Goal: Task Accomplishment & Management: Use online tool/utility

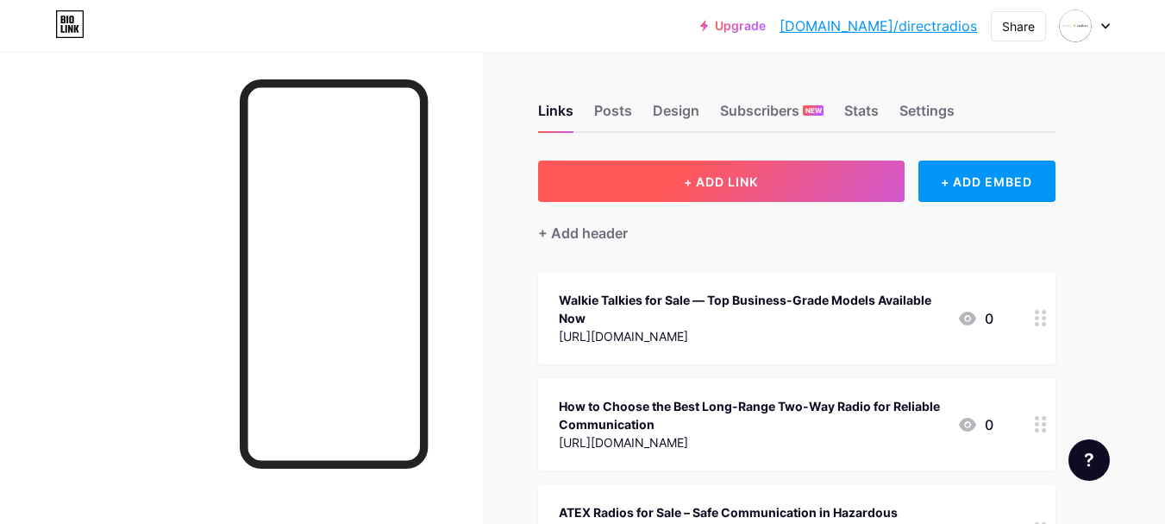
click at [725, 197] on button "+ ADD LINK" at bounding box center [721, 180] width 367 height 41
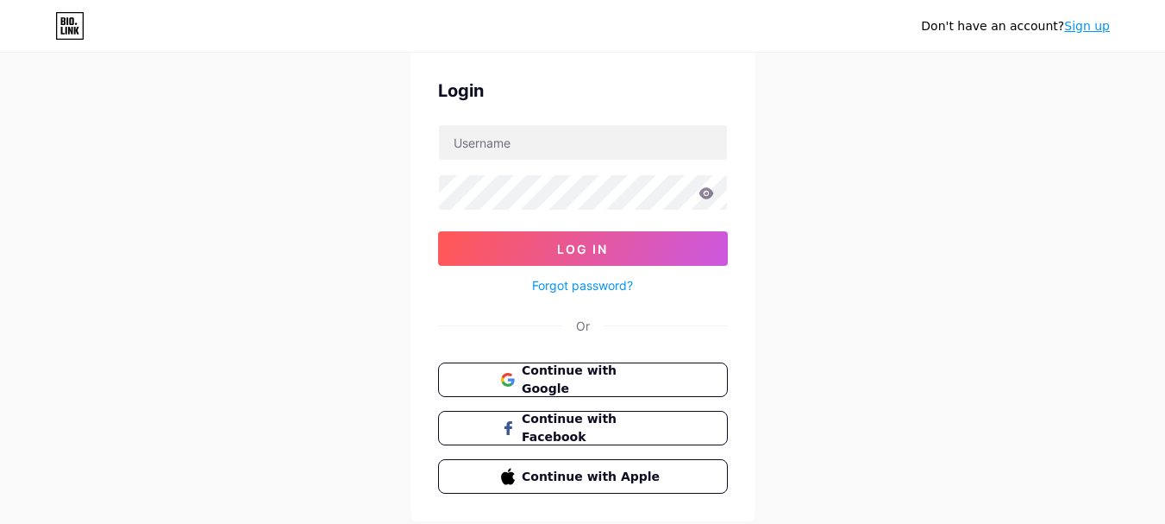
scroll to position [86, 0]
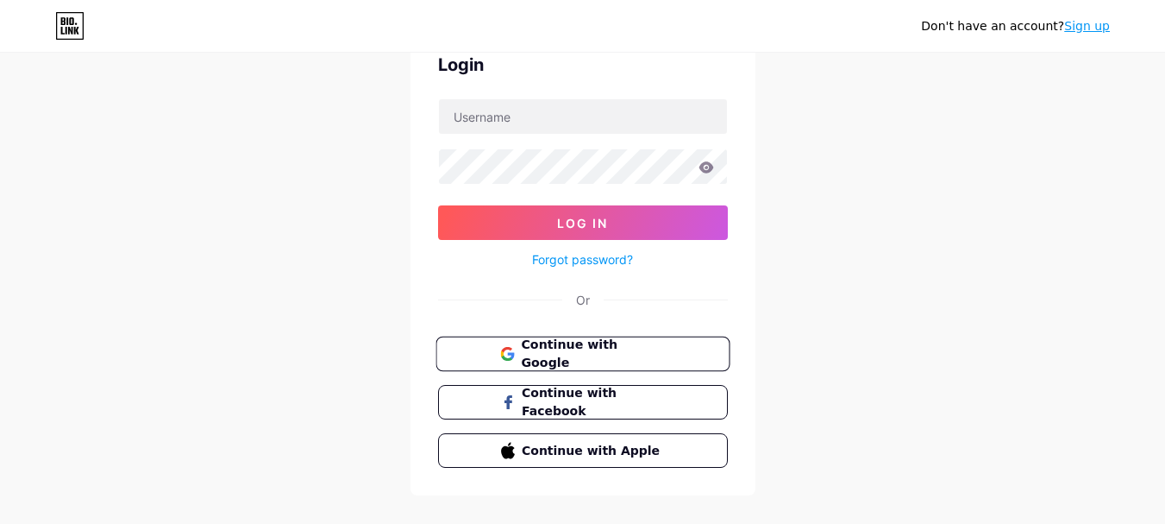
click at [629, 342] on button "Continue with Google" at bounding box center [583, 353] width 294 height 35
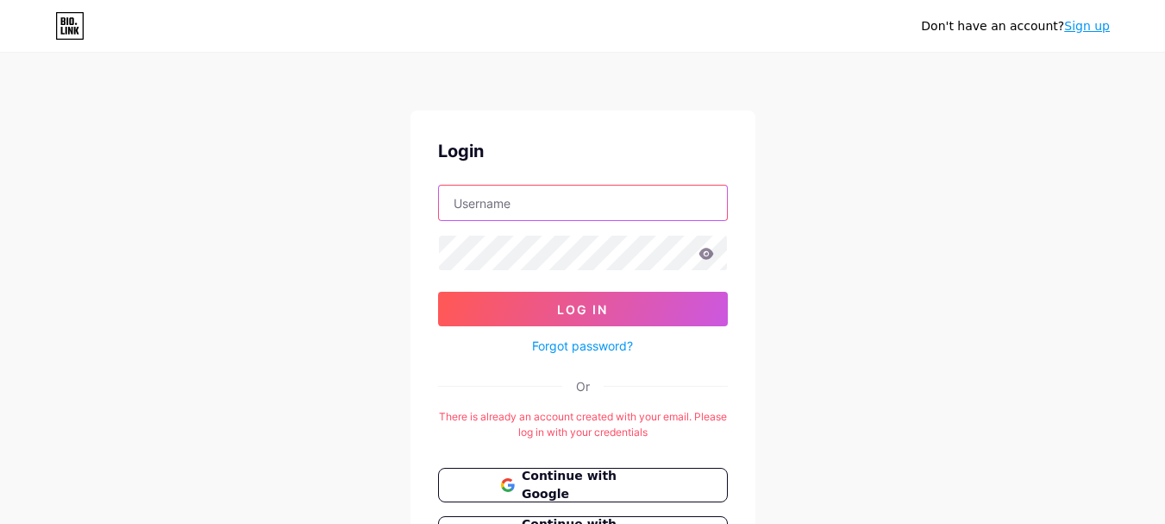
click at [554, 209] on input "text" at bounding box center [583, 202] width 288 height 35
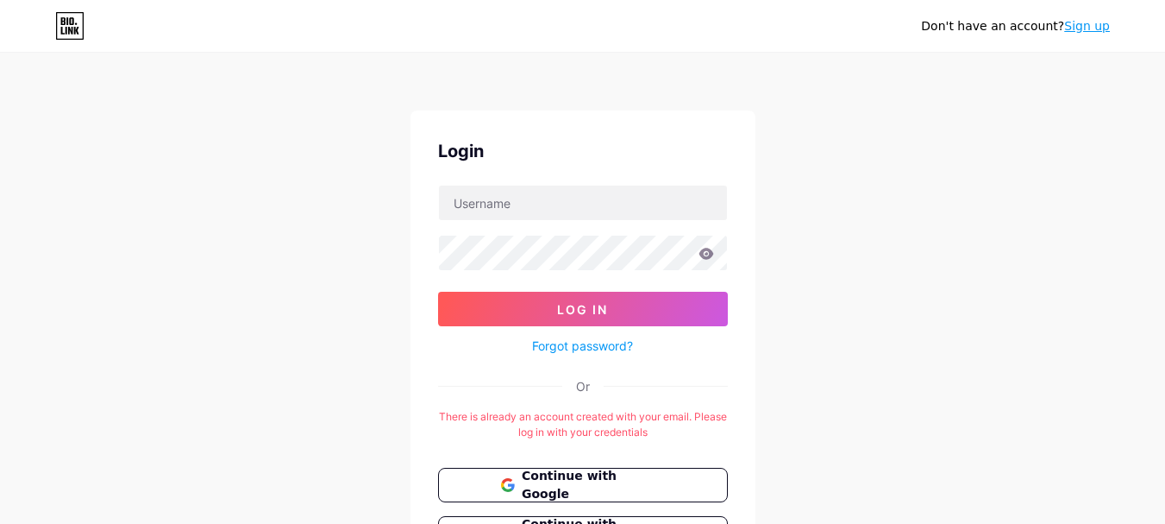
click at [972, 272] on div "Don't have an account? Sign up Login Log In Forgot password? Or There is alread…" at bounding box center [582, 340] width 1165 height 681
click at [1100, 32] on link "Sign up" at bounding box center [1087, 26] width 46 height 14
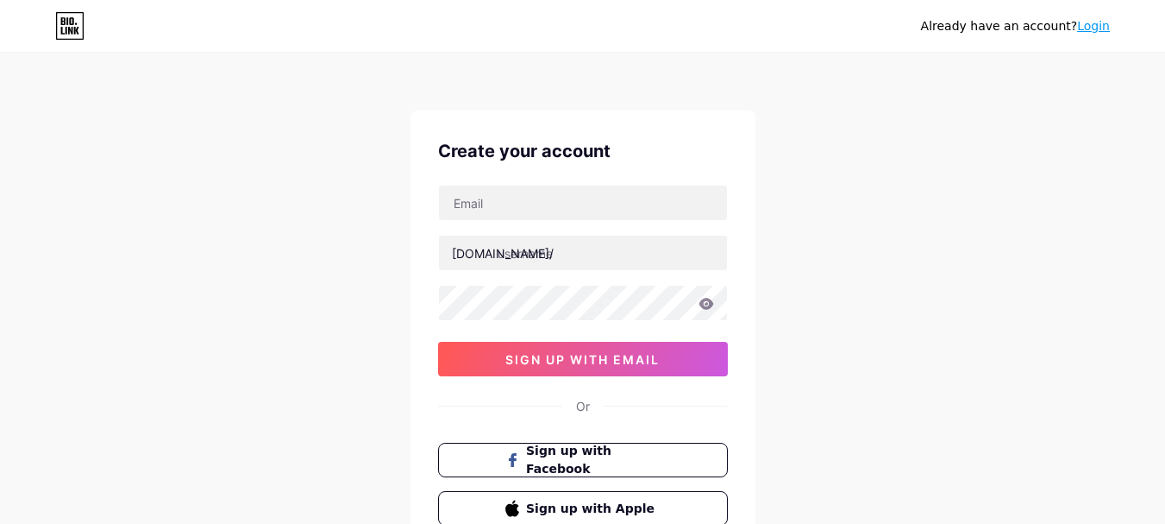
click at [1092, 28] on link "Login" at bounding box center [1093, 26] width 33 height 14
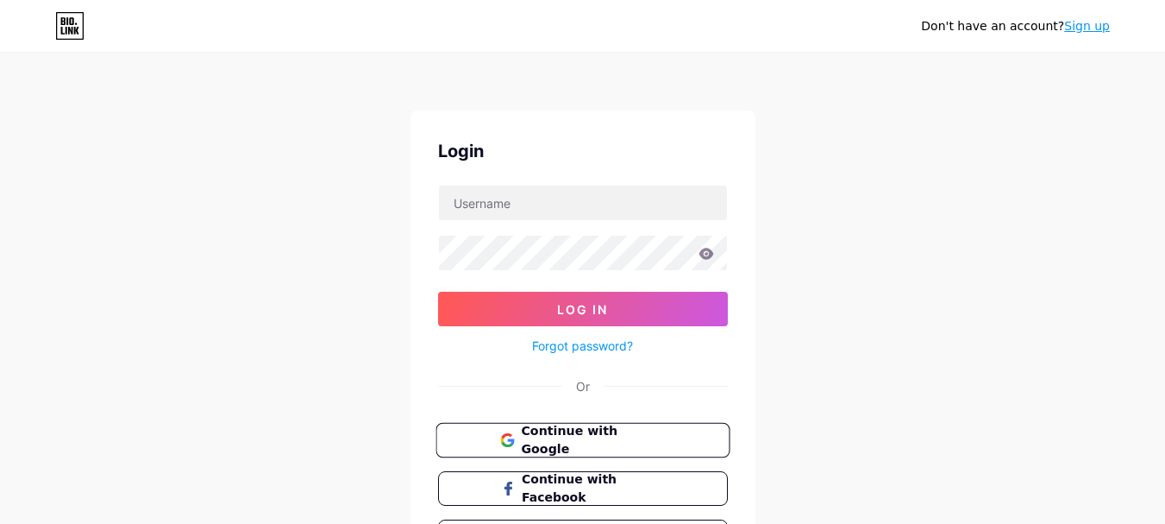
click at [633, 433] on span "Continue with Google" at bounding box center [593, 440] width 144 height 37
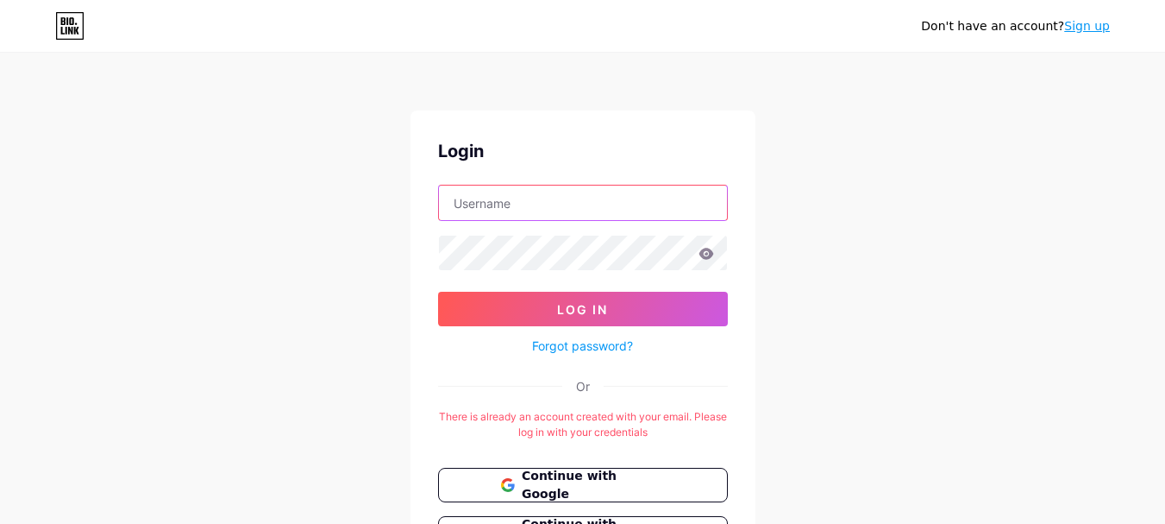
click at [580, 210] on input "text" at bounding box center [583, 202] width 288 height 35
type input "[EMAIL_ADDRESS][DOMAIN_NAME]"
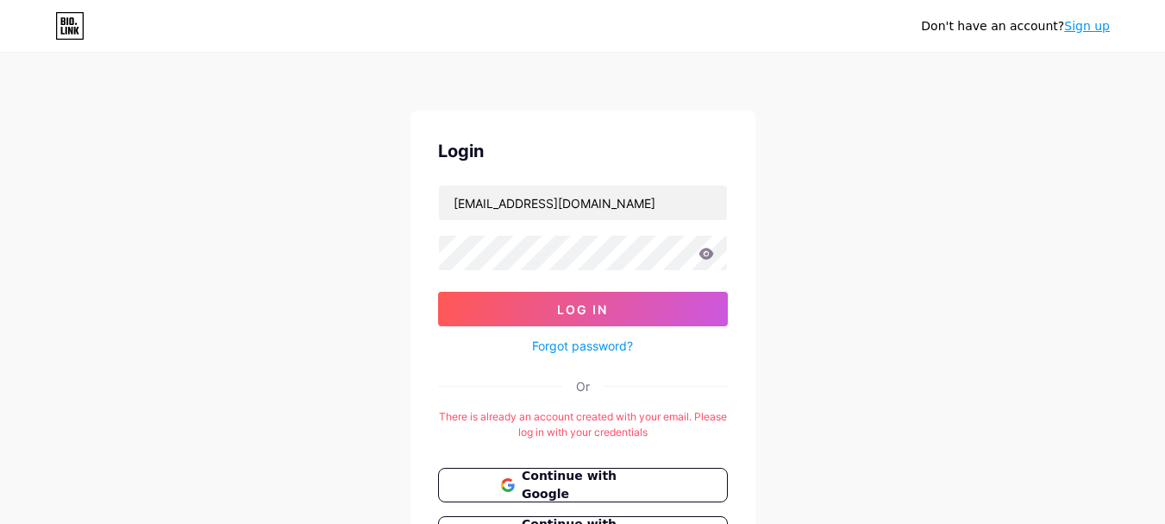
click at [581, 330] on div "Forgot password?" at bounding box center [583, 341] width 290 height 30
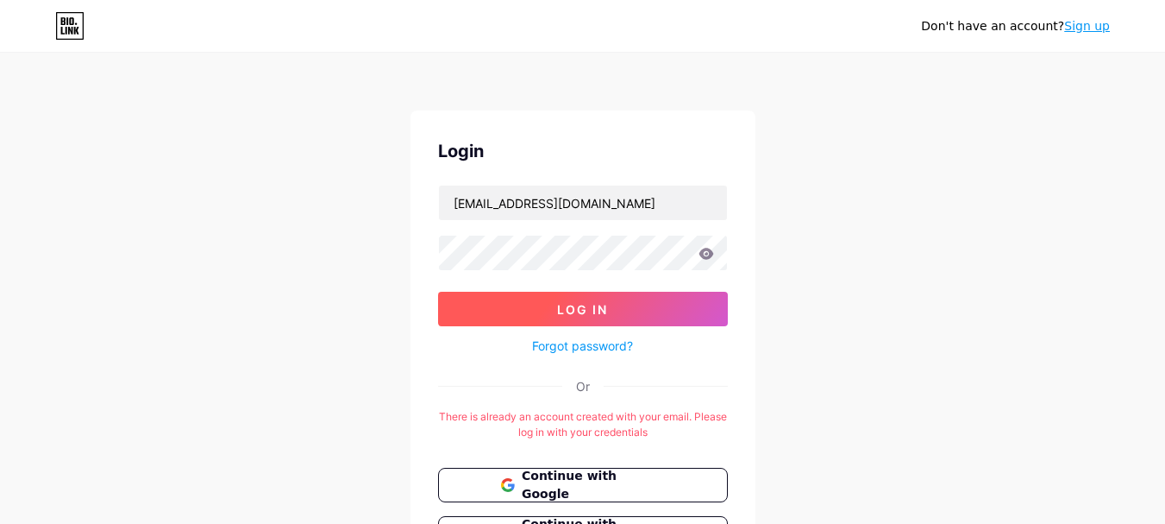
click at [611, 292] on button "Log In" at bounding box center [583, 309] width 290 height 35
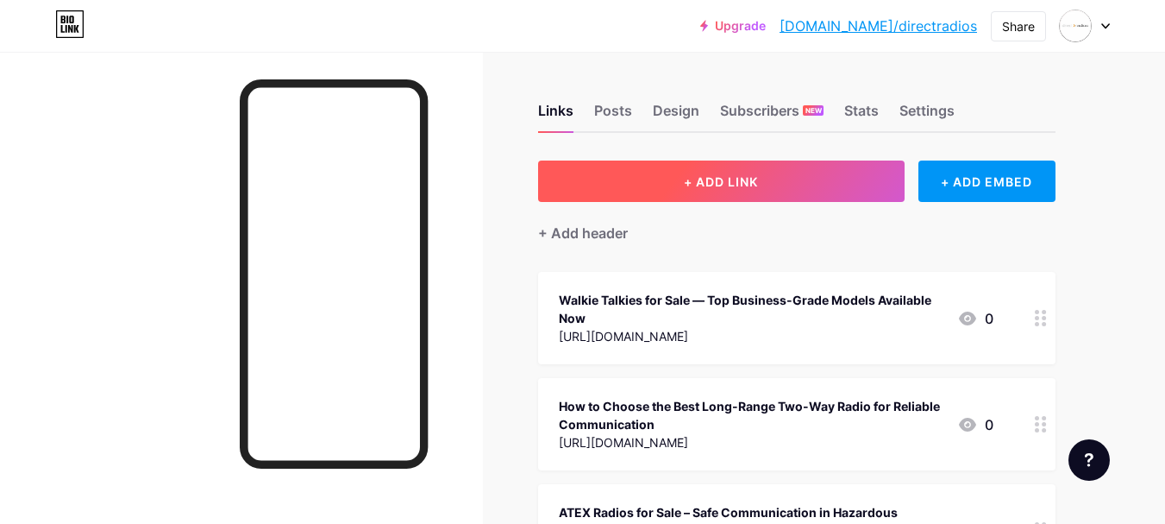
click at [701, 186] on span "+ ADD LINK" at bounding box center [721, 181] width 74 height 15
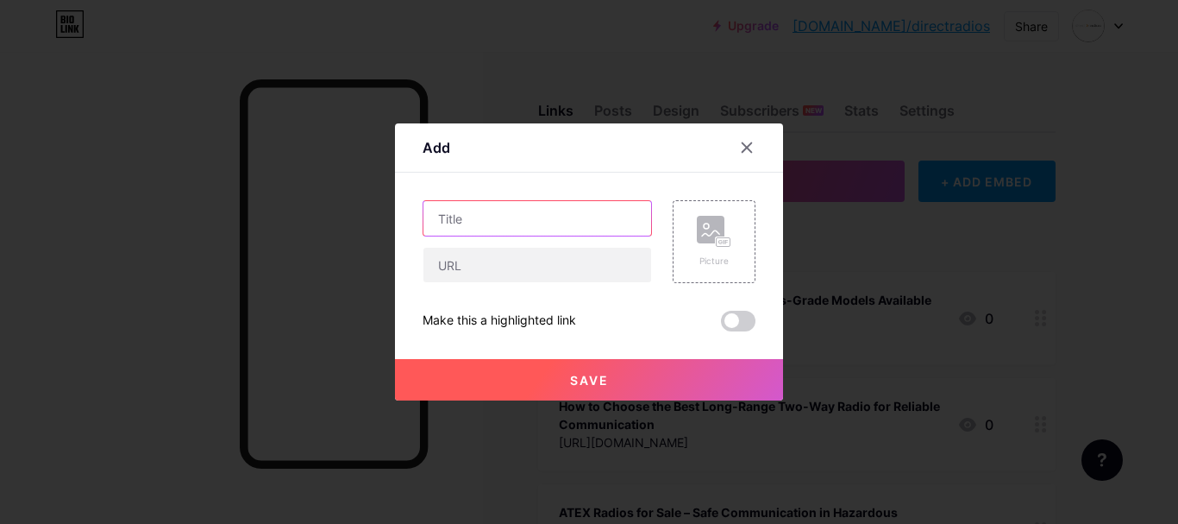
click at [475, 229] on input "text" at bounding box center [538, 218] width 228 height 35
paste input "Affordable Two-Way Radios for Sale – Your Ideal Communication Solution"
type input "Affordable Two-Way Radios for Sale – Your Ideal Communication Solution"
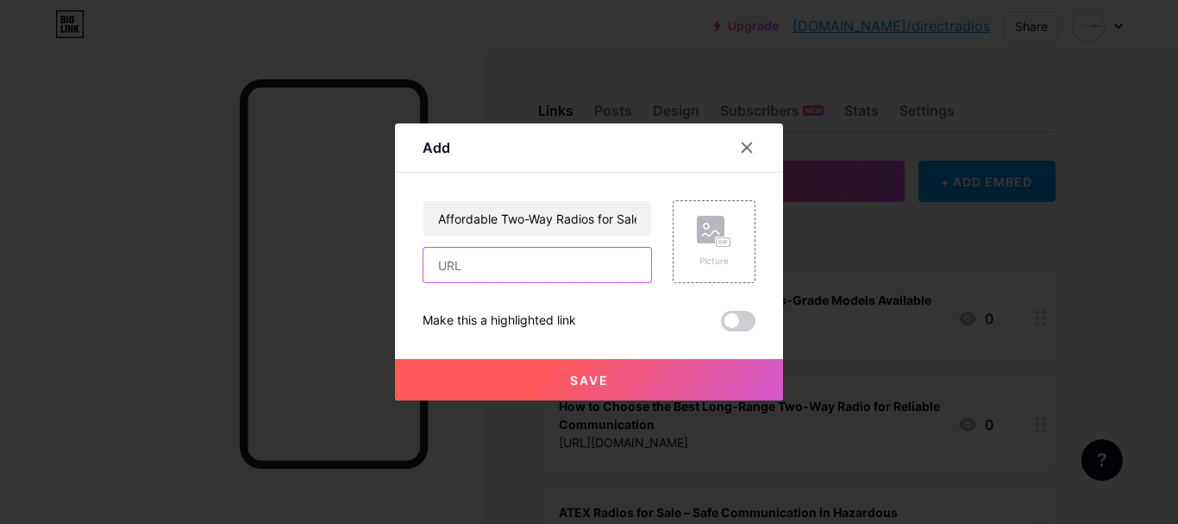
click at [489, 275] on input "text" at bounding box center [538, 265] width 228 height 35
paste input "[URL][DOMAIN_NAME]"
type input "[URL][DOMAIN_NAME]"
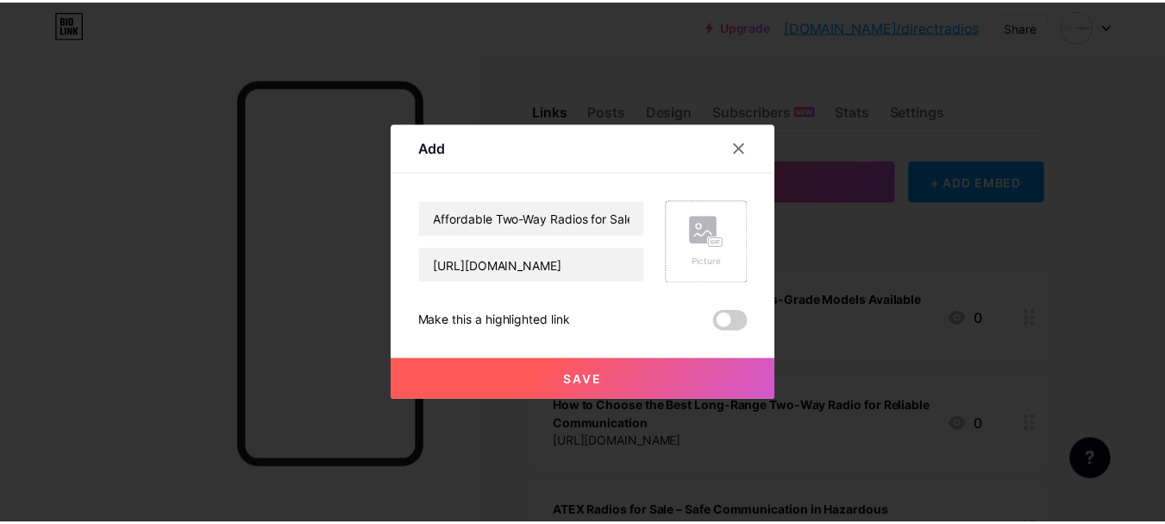
scroll to position [0, 0]
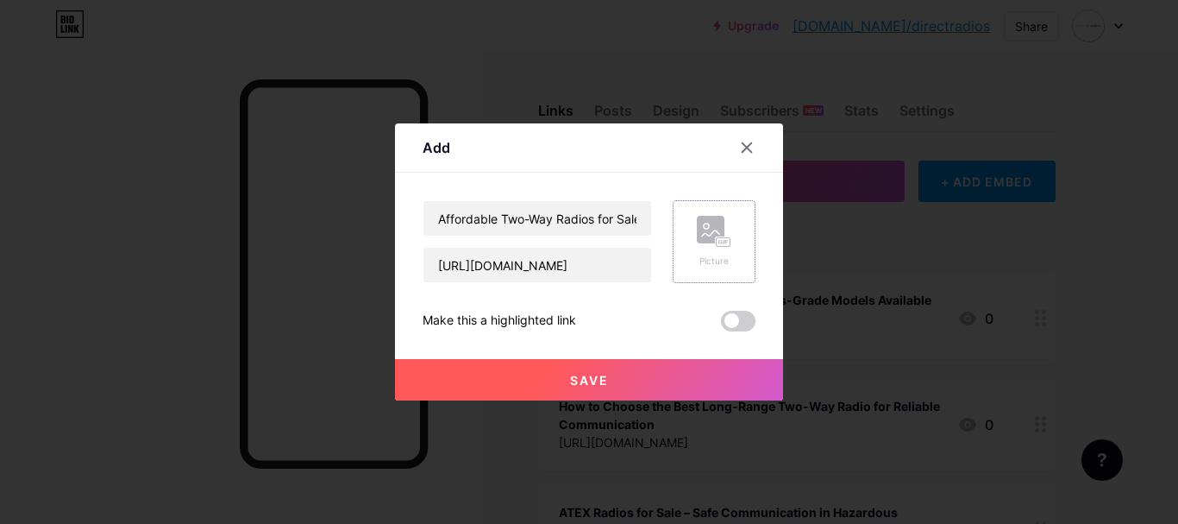
click at [712, 258] on div "Picture" at bounding box center [714, 260] width 35 height 13
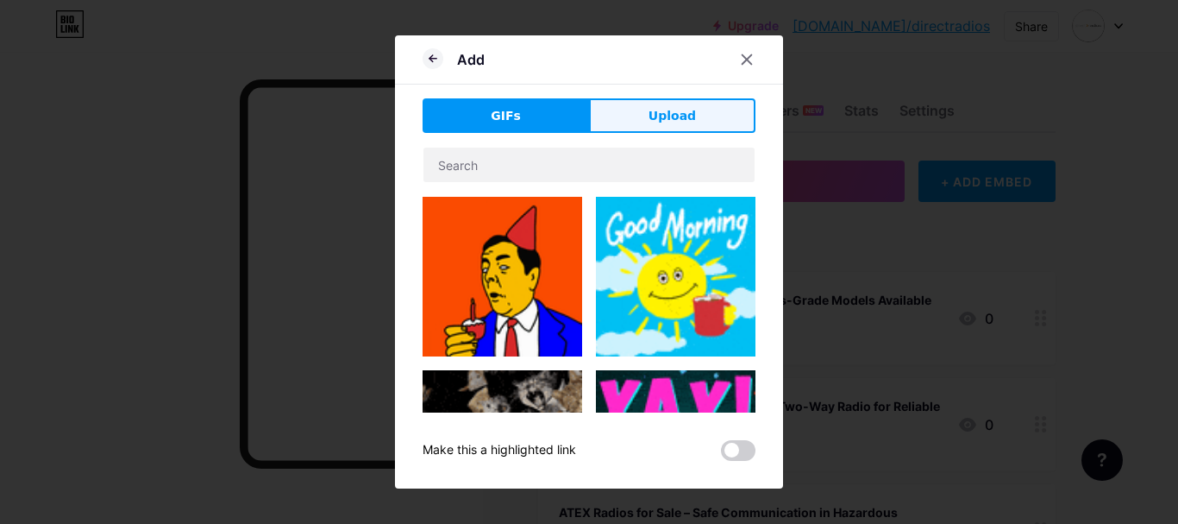
click at [618, 118] on button "Upload" at bounding box center [672, 115] width 166 height 35
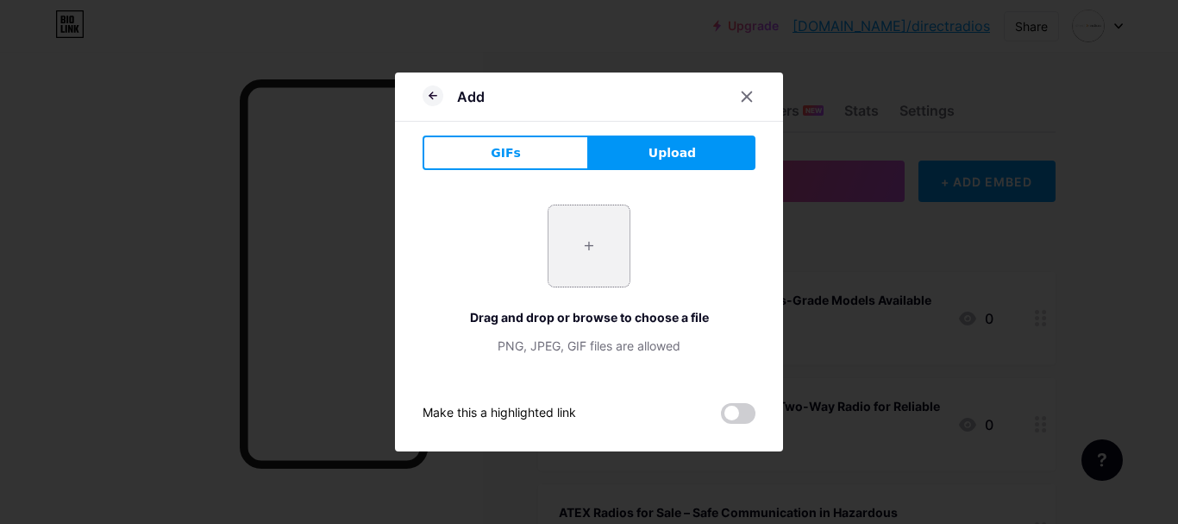
click at [591, 260] on input "file" at bounding box center [589, 245] width 81 height 81
type input "C:\fakepath\Direct Radios.jpg"
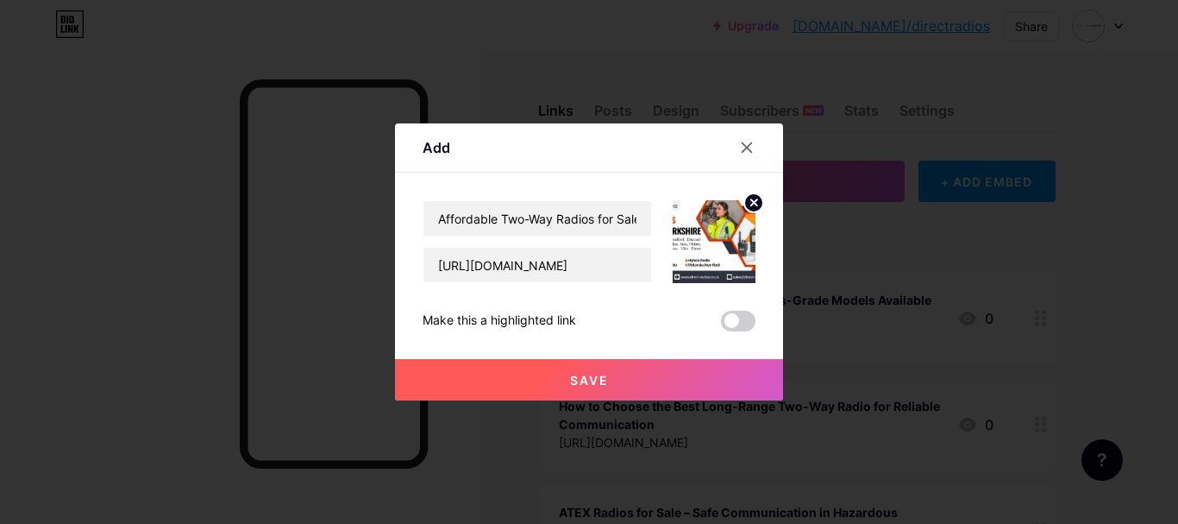
click at [724, 324] on span at bounding box center [738, 321] width 35 height 21
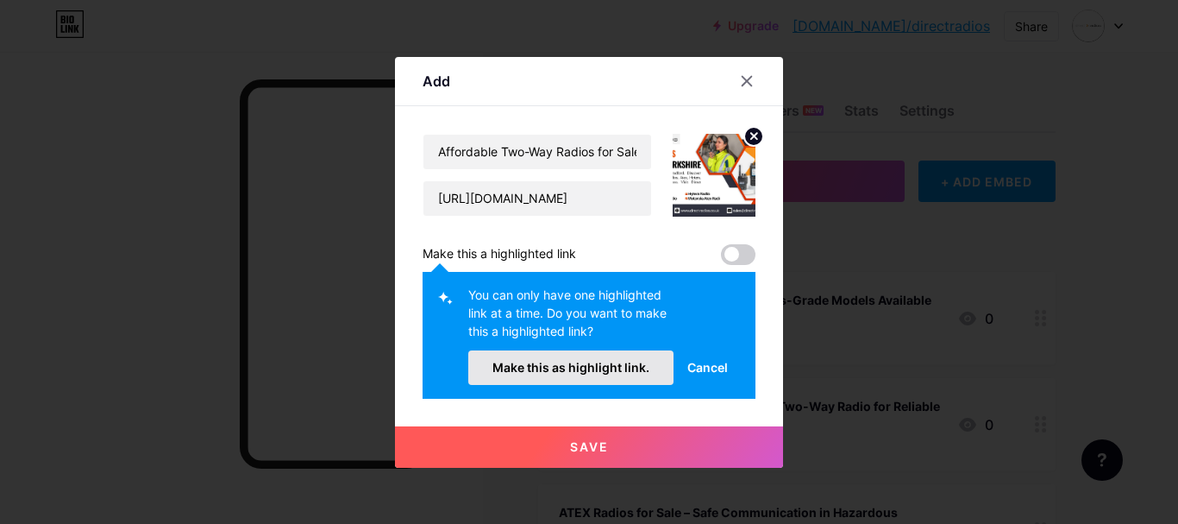
click at [568, 374] on button "Make this as highlight link." at bounding box center [570, 367] width 205 height 35
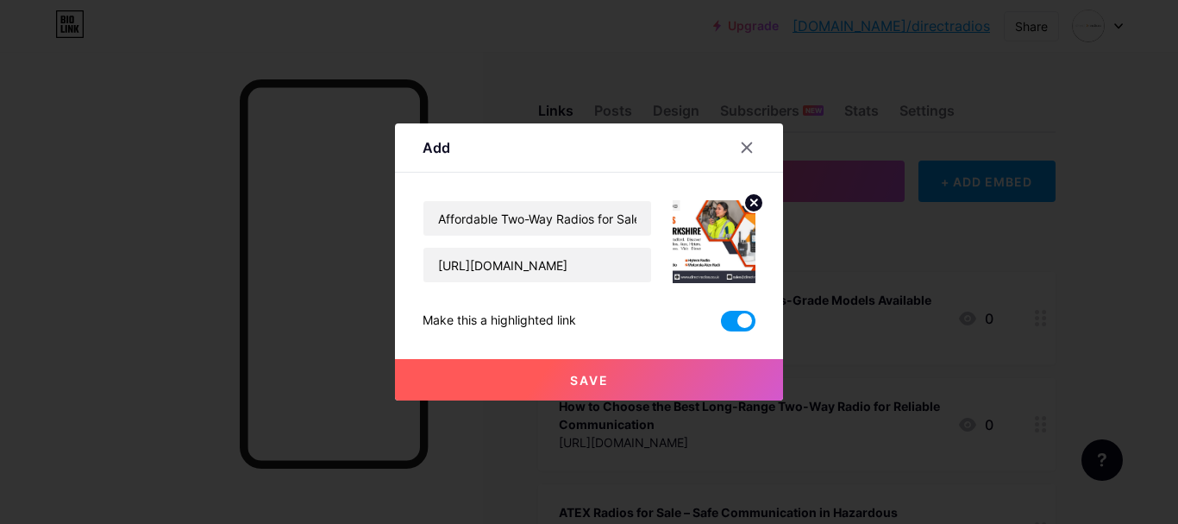
click at [627, 388] on button "Save" at bounding box center [589, 379] width 388 height 41
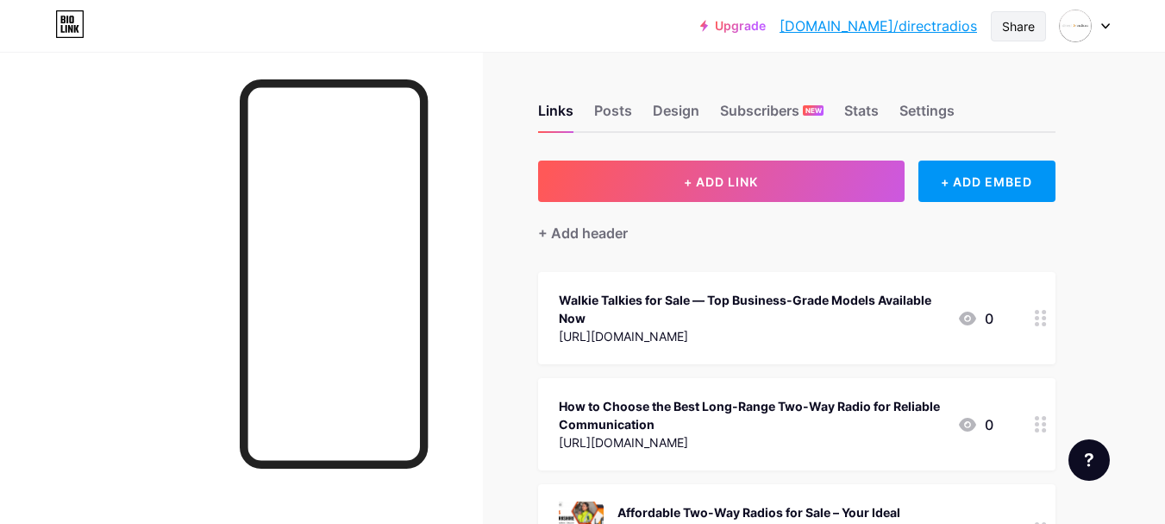
click at [1000, 30] on div "Share" at bounding box center [1018, 26] width 55 height 30
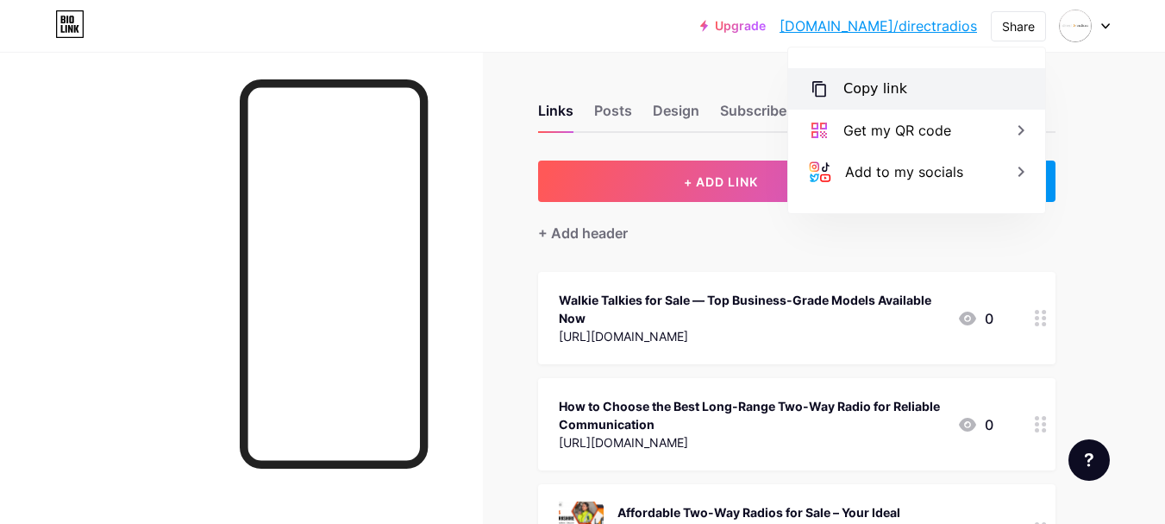
click at [835, 85] on div "Copy link" at bounding box center [916, 88] width 257 height 41
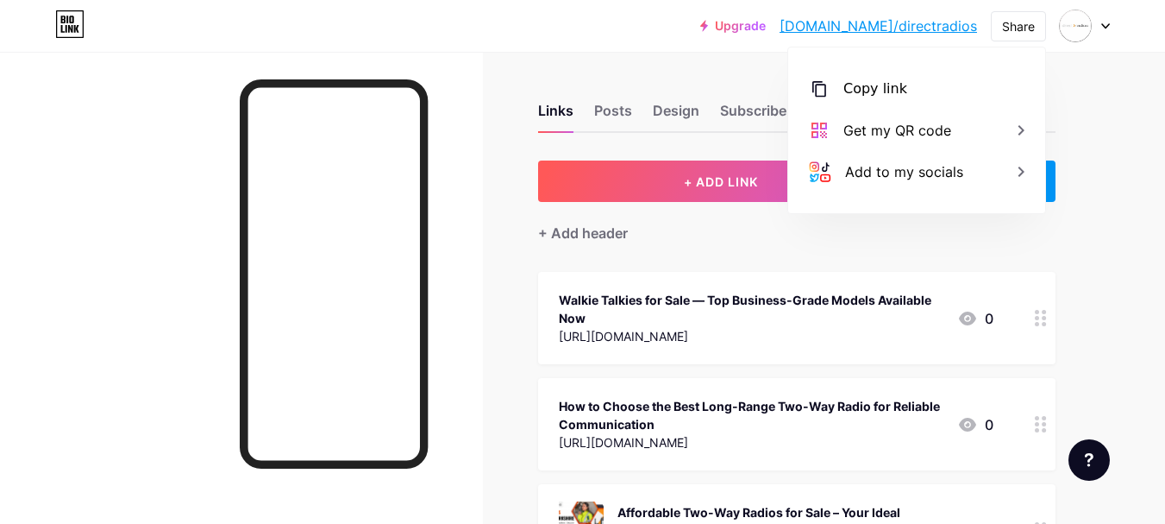
click at [1128, 68] on div "Upgrade [DOMAIN_NAME]/direct... [DOMAIN_NAME]/directradios Share Copy link [URL…" at bounding box center [582, 441] width 1165 height 883
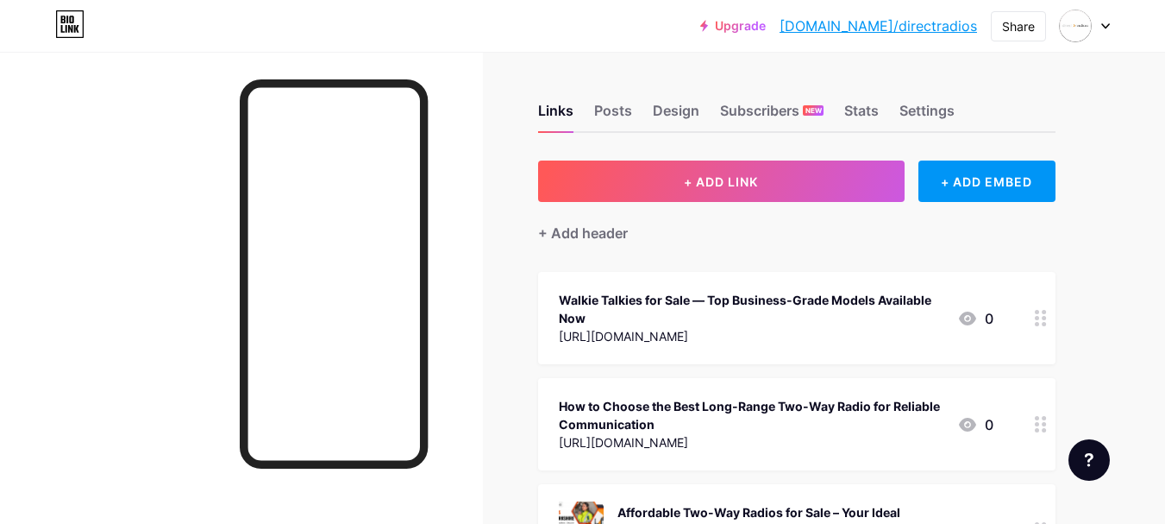
click at [1108, 16] on div at bounding box center [1085, 25] width 50 height 31
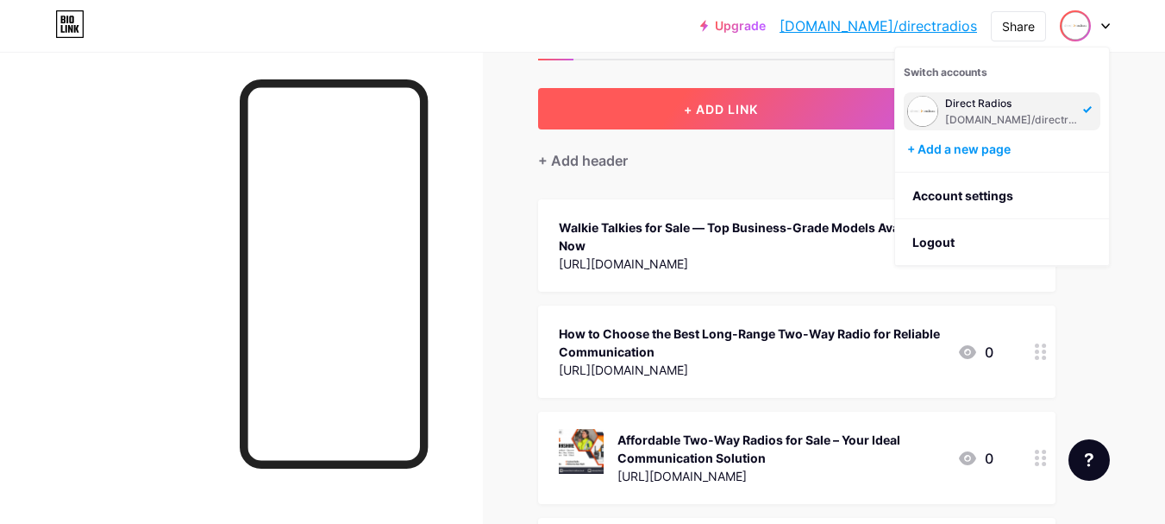
scroll to position [173, 0]
